Goal: Information Seeking & Learning: Learn about a topic

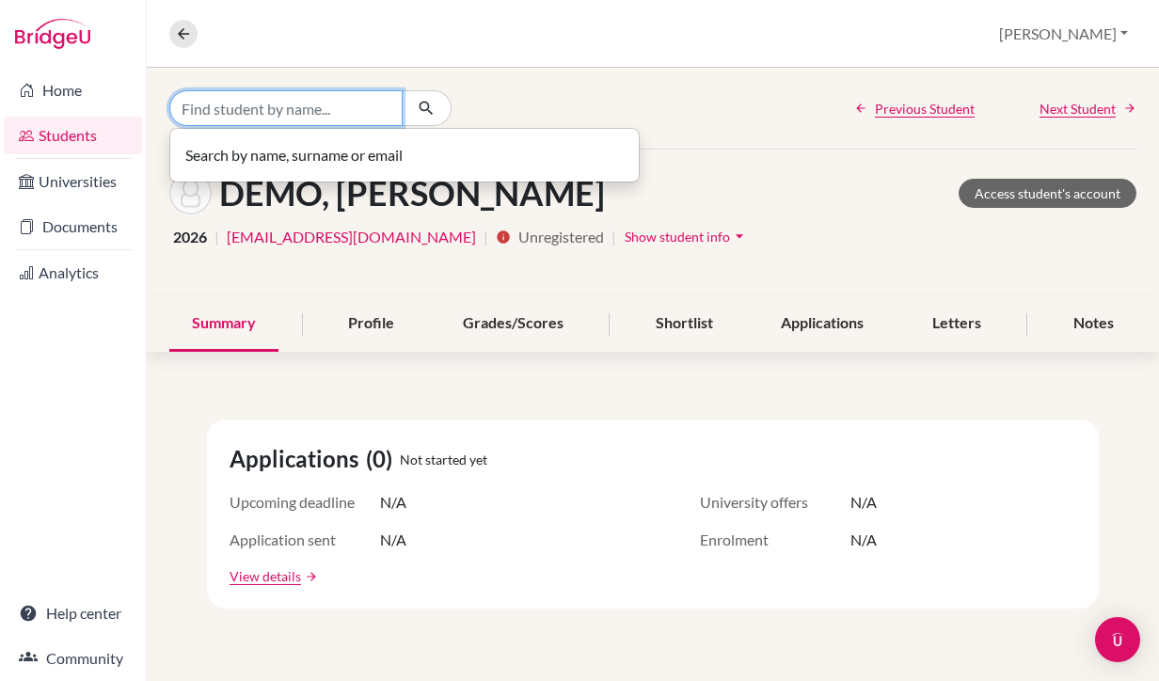
click at [260, 112] on input "Find student by name..." at bounding box center [285, 108] width 233 height 36
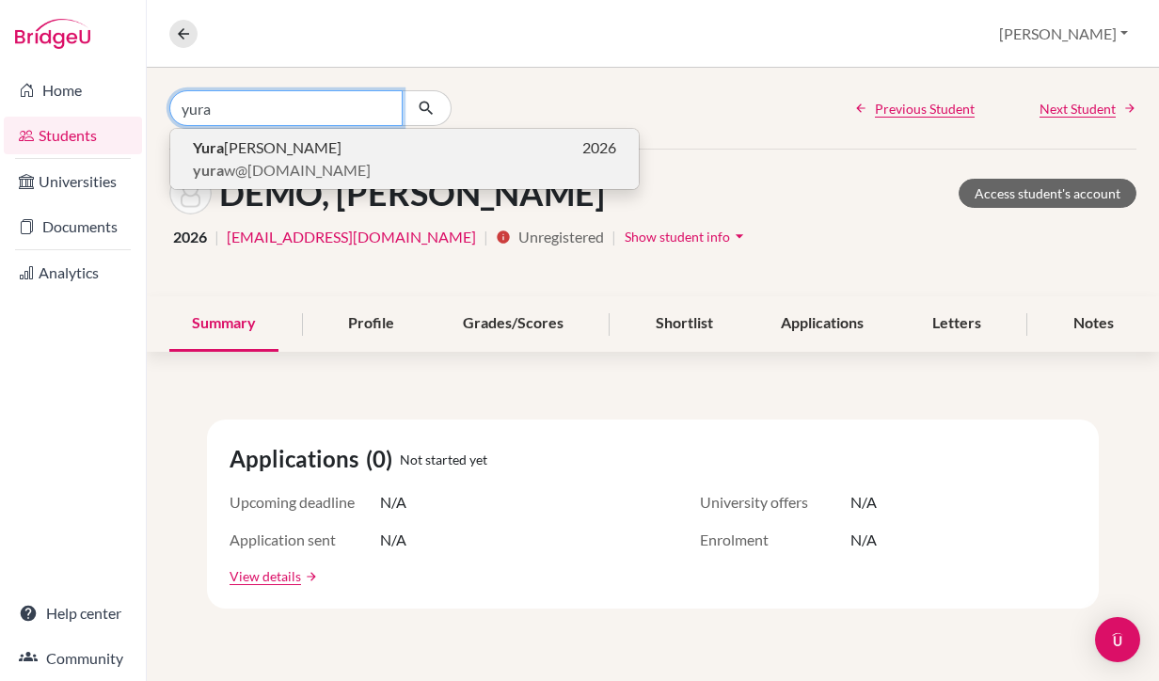
type input "yura"
click at [272, 154] on span "[PERSON_NAME]" at bounding box center [267, 147] width 149 height 23
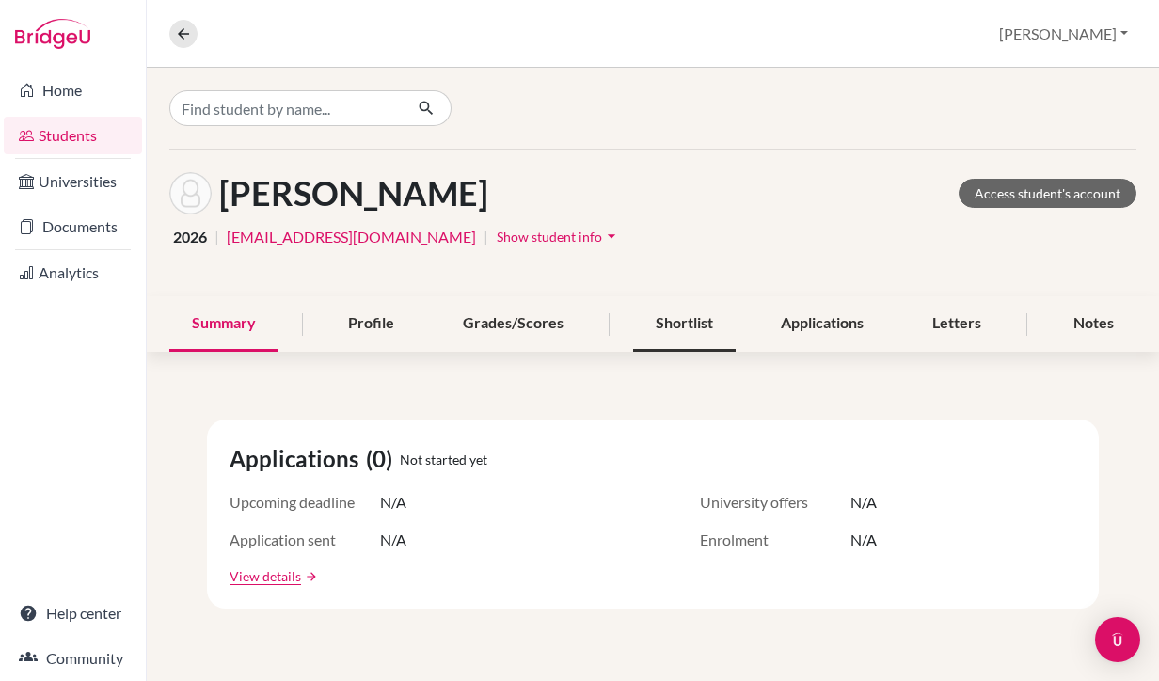
click at [692, 326] on div "Shortlist" at bounding box center [684, 324] width 103 height 56
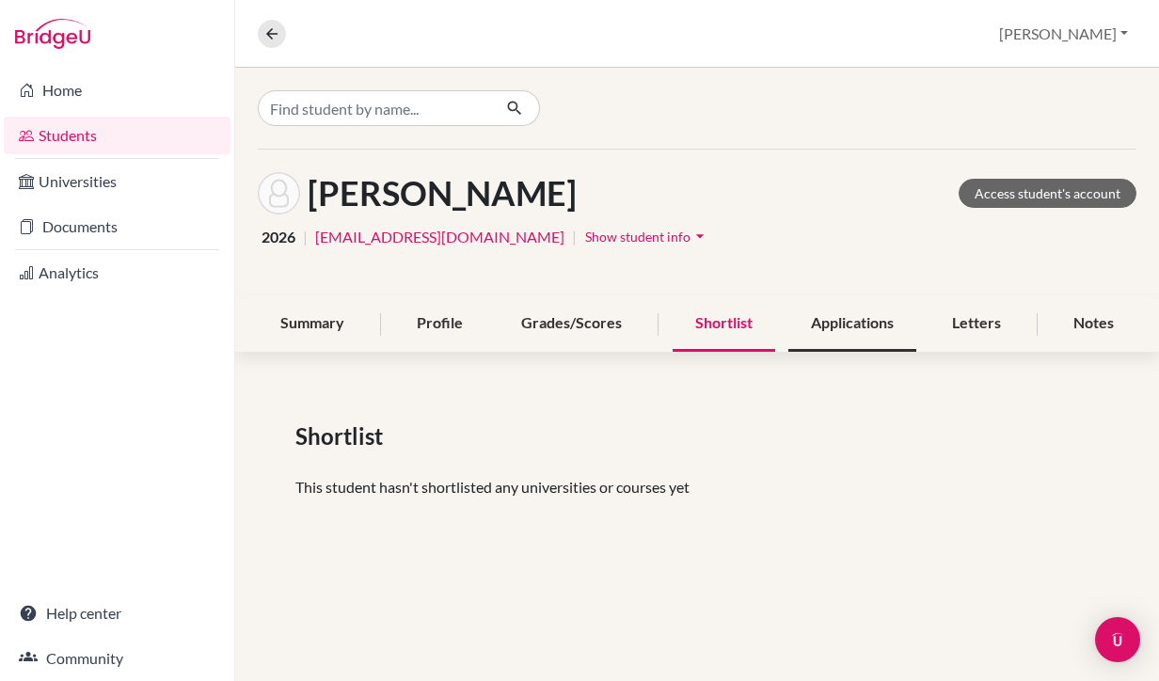
click at [863, 332] on div "Applications" at bounding box center [852, 324] width 128 height 56
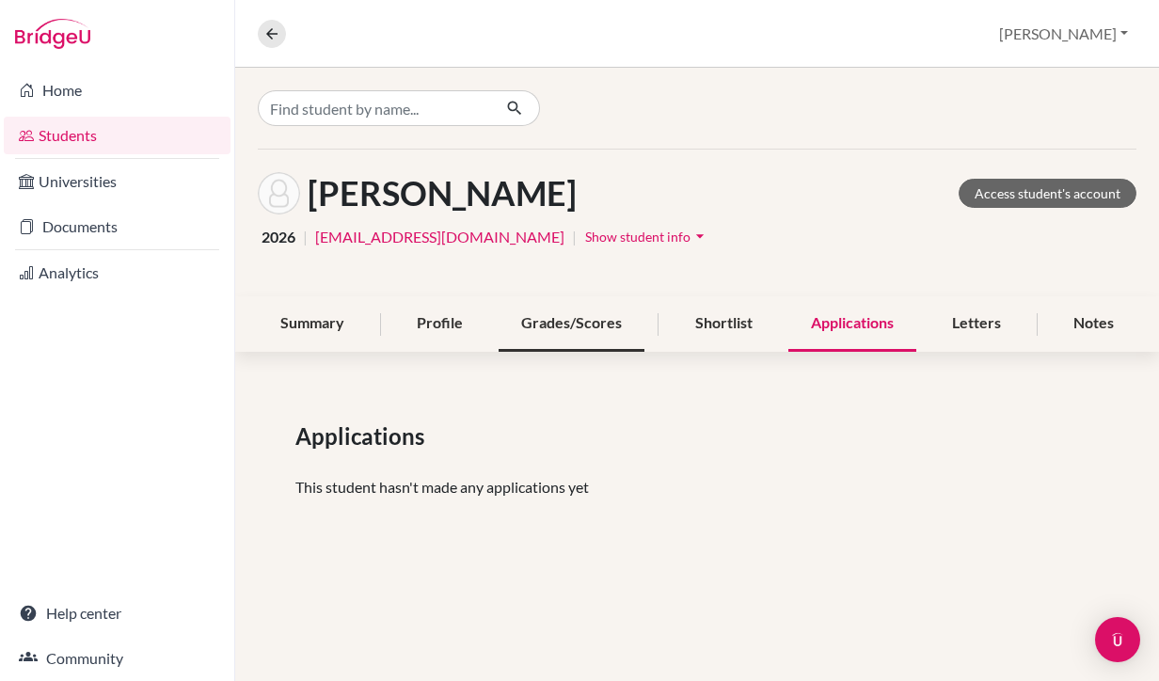
click at [582, 335] on div "Grades/Scores" at bounding box center [572, 324] width 146 height 56
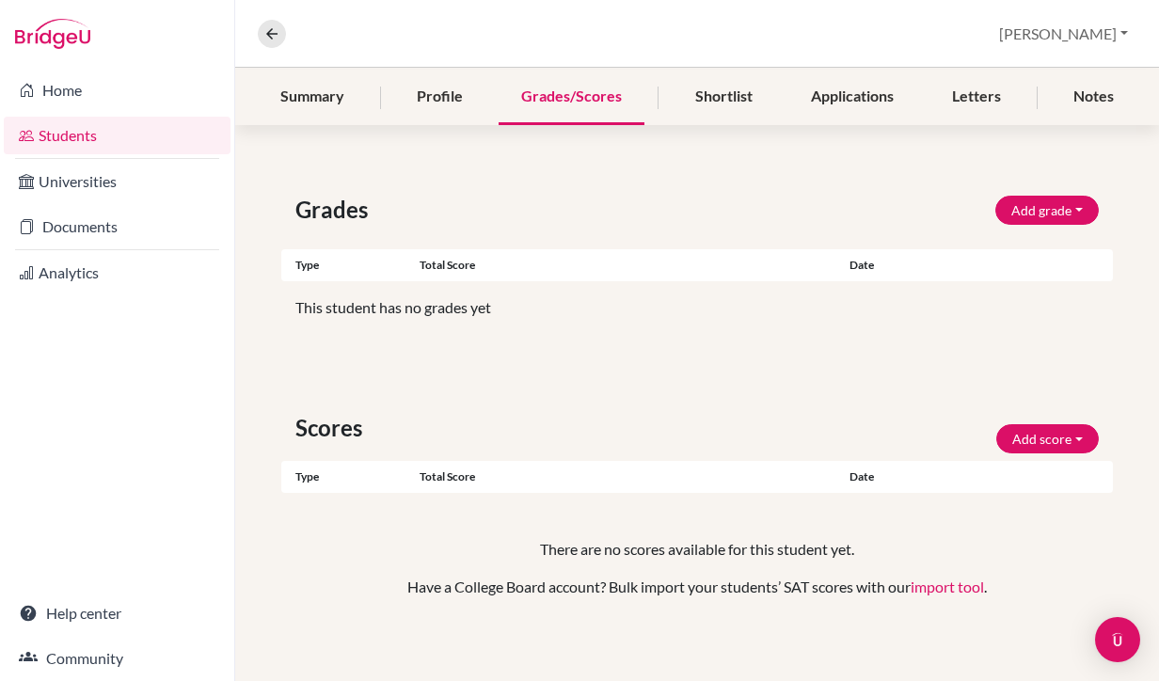
scroll to position [233, 0]
